Goal: Book appointment/travel/reservation

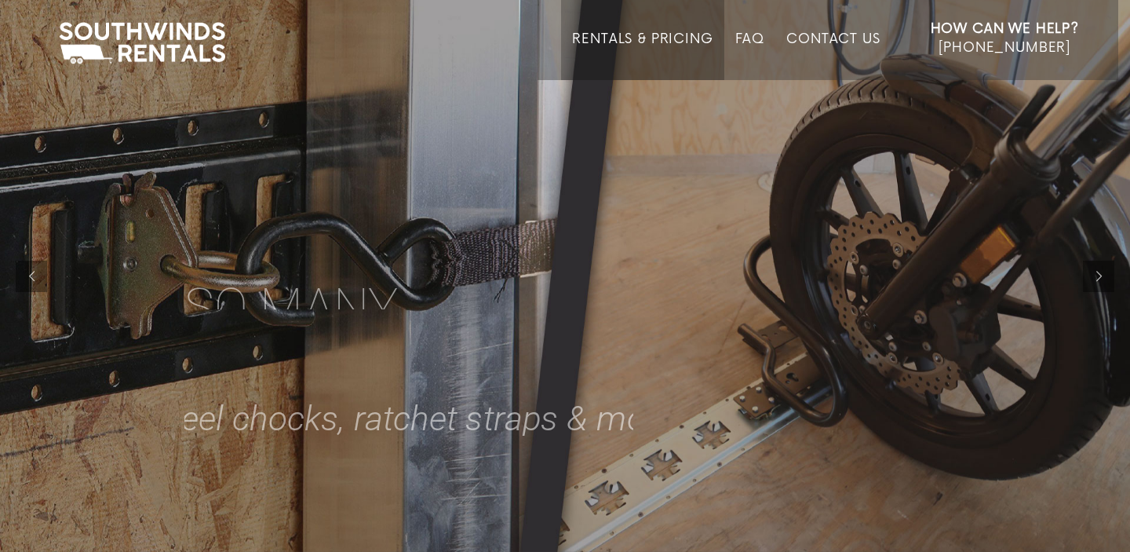
click at [685, 45] on link "Rentals & Pricing" at bounding box center [642, 55] width 141 height 49
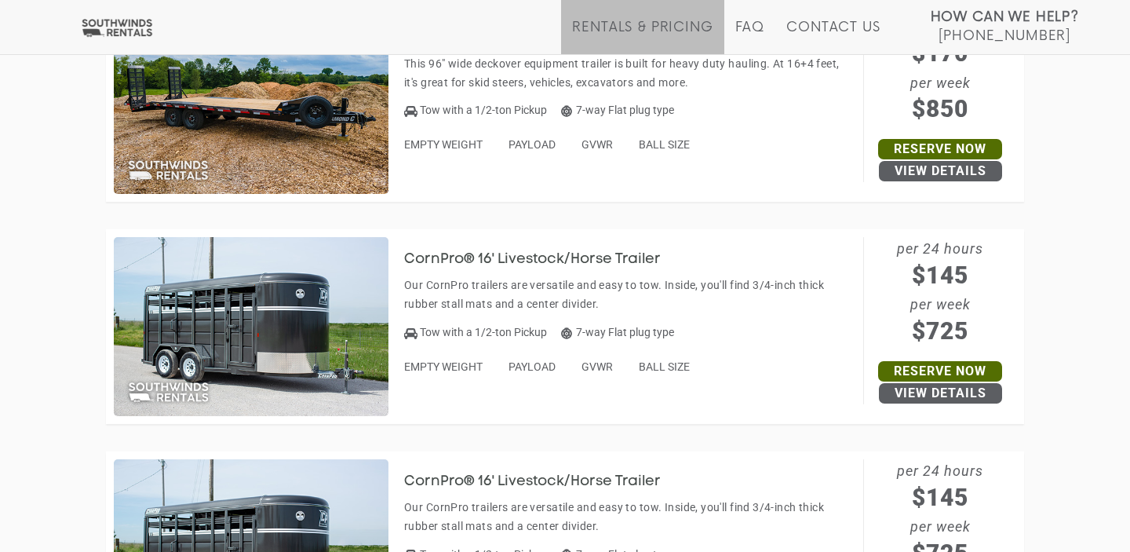
scroll to position [2334, 0]
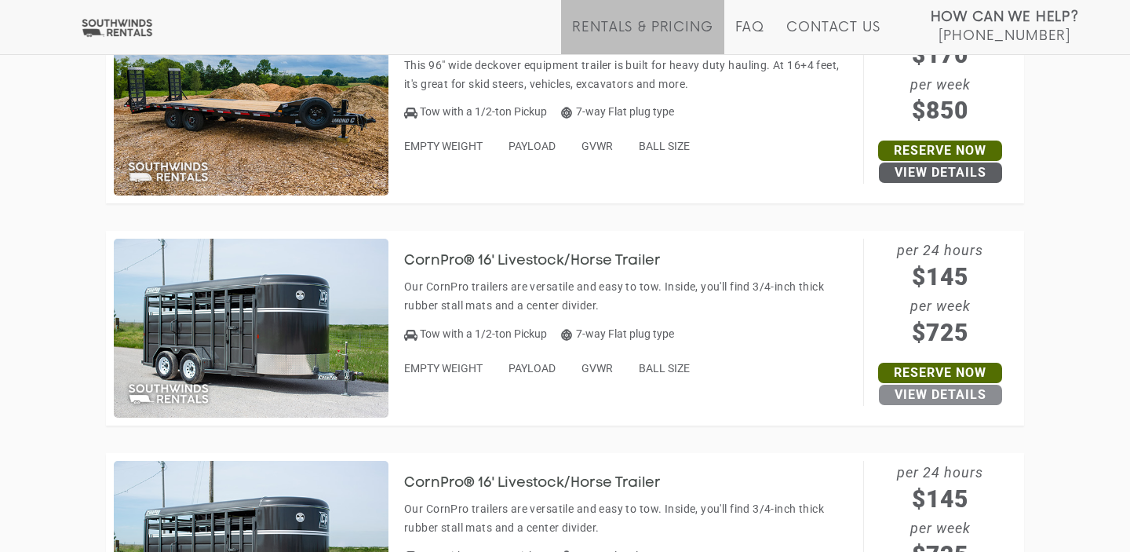
click at [932, 400] on link "View Details" at bounding box center [940, 395] width 123 height 20
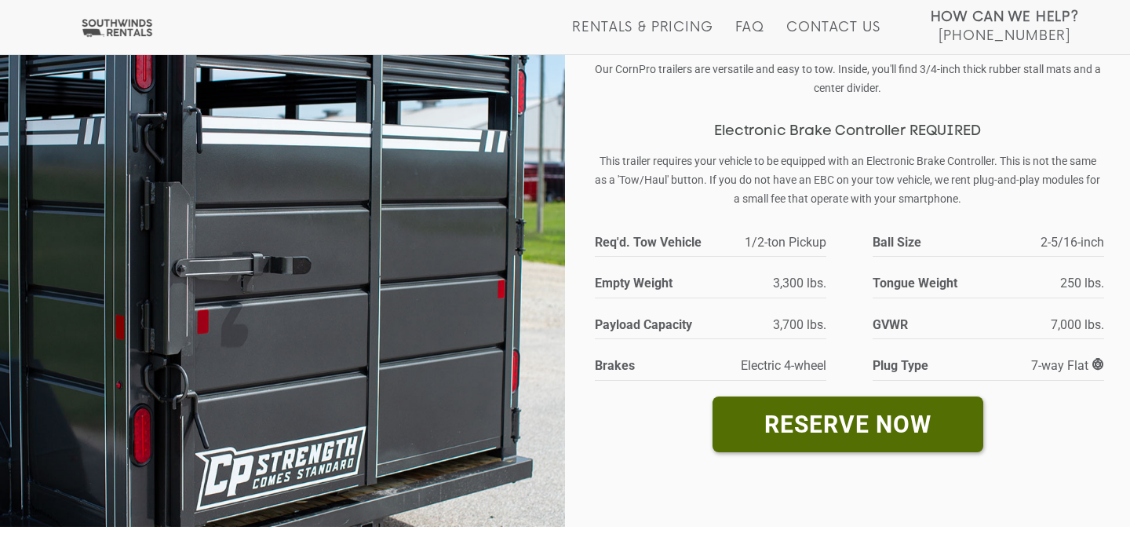
scroll to position [192, 0]
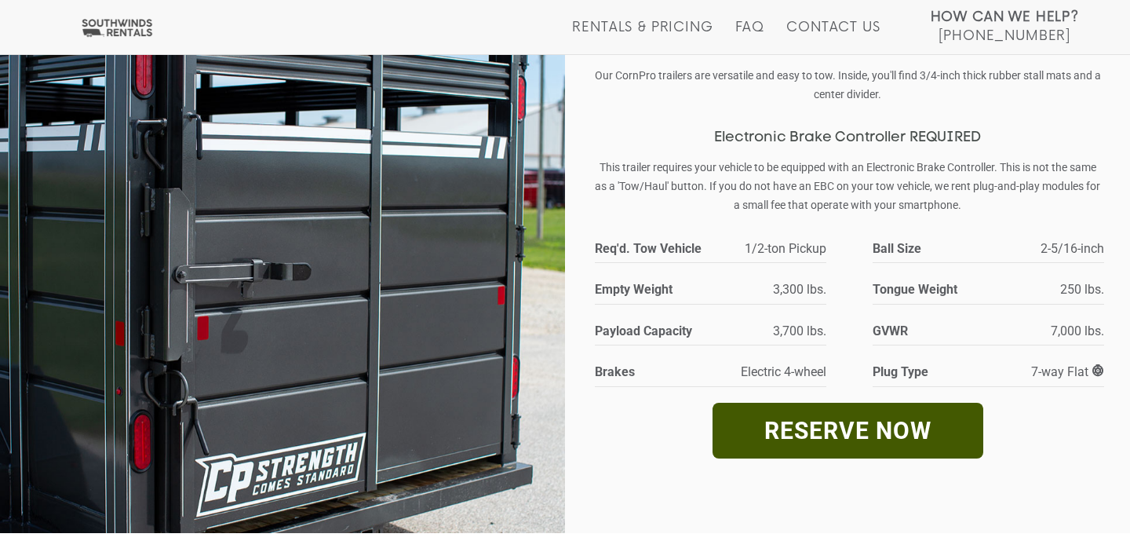
click at [777, 420] on link "RESERVE NOW" at bounding box center [848, 431] width 271 height 56
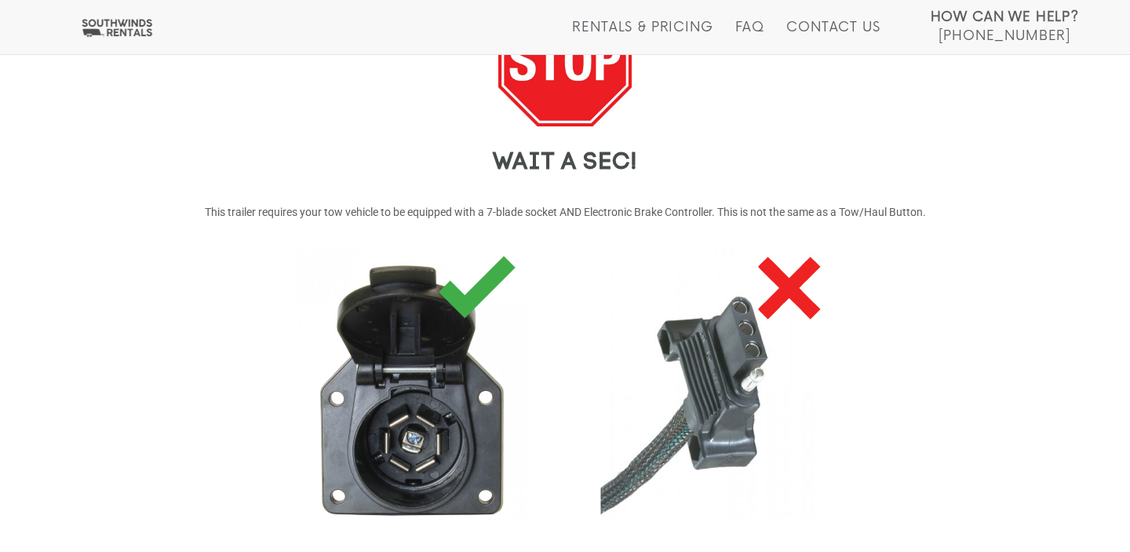
scroll to position [451, 0]
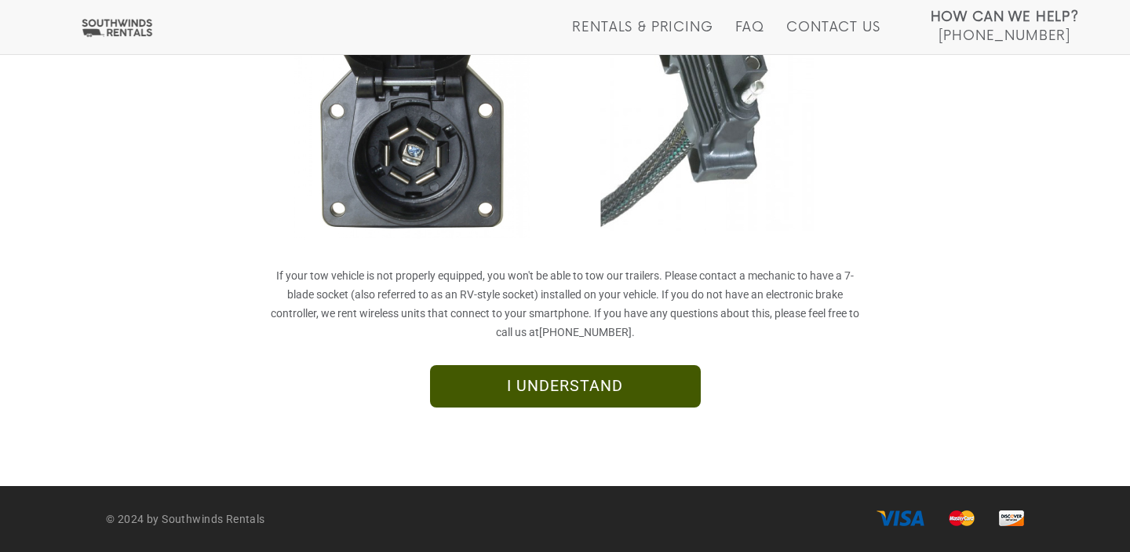
click at [517, 395] on link "I UNDERSTAND" at bounding box center [565, 386] width 271 height 42
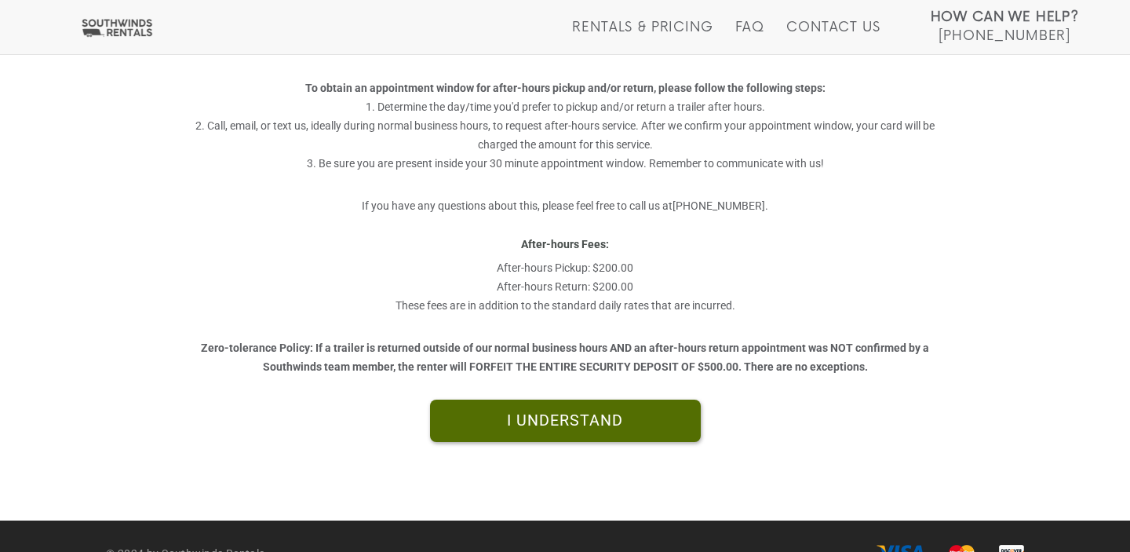
scroll to position [431, 0]
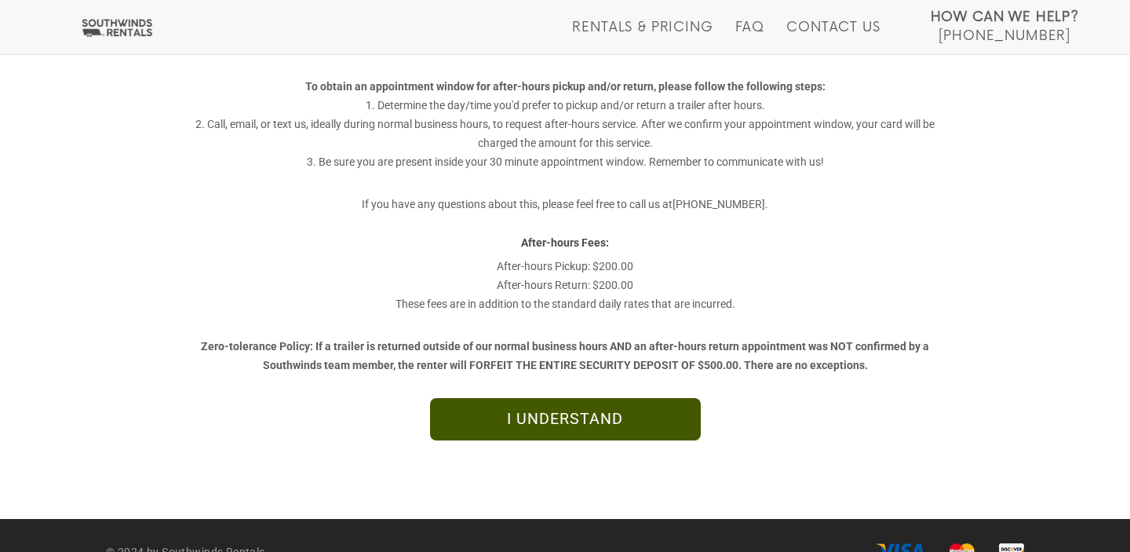
click at [531, 427] on link "I UNDERSTAND" at bounding box center [565, 419] width 271 height 42
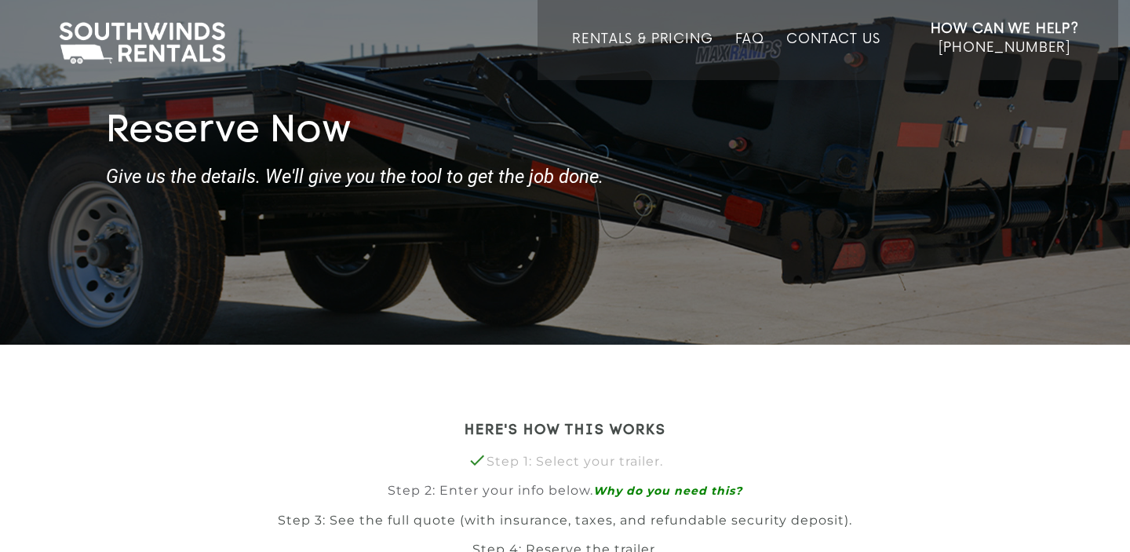
scroll to position [16, 0]
